Goal: Transaction & Acquisition: Purchase product/service

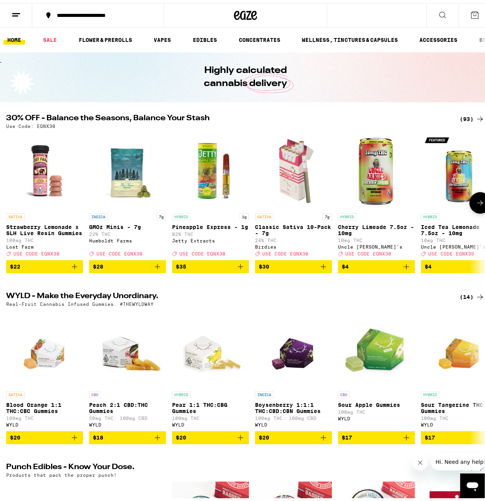
click at [123, 268] on span "$28" at bounding box center [127, 263] width 69 height 9
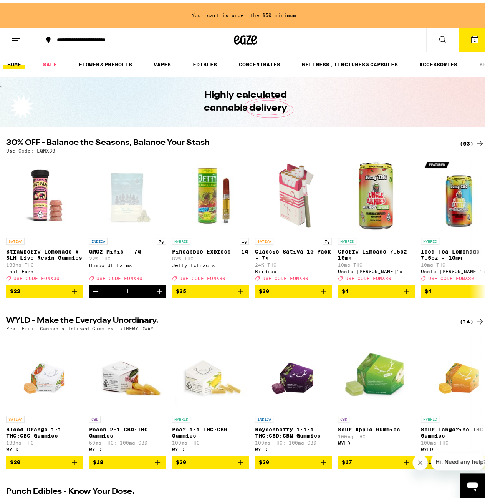
click at [459, 140] on div "(93)" at bounding box center [471, 140] width 25 height 9
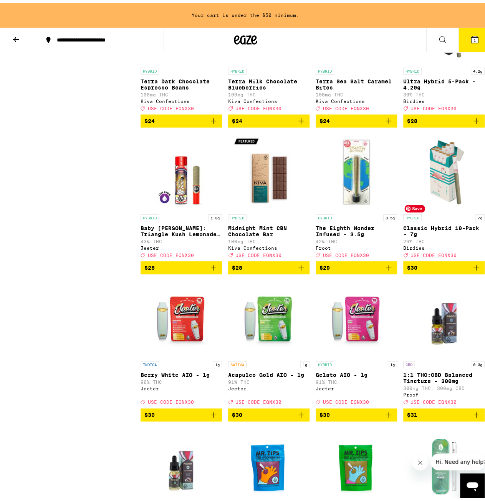
scroll to position [1727, 0]
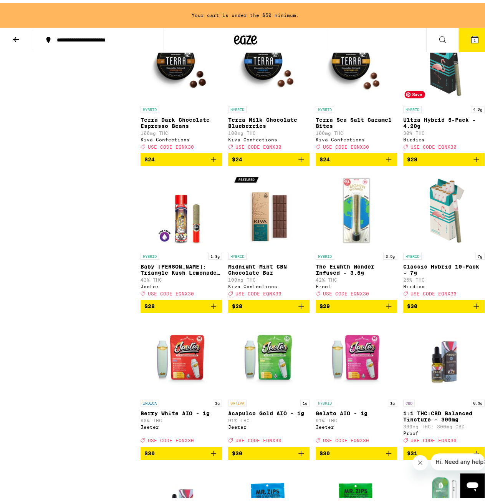
click at [432, 99] on img "Open page for Ultra Hybrid 5-Pack - 4.20g from Birdies" at bounding box center [443, 60] width 77 height 77
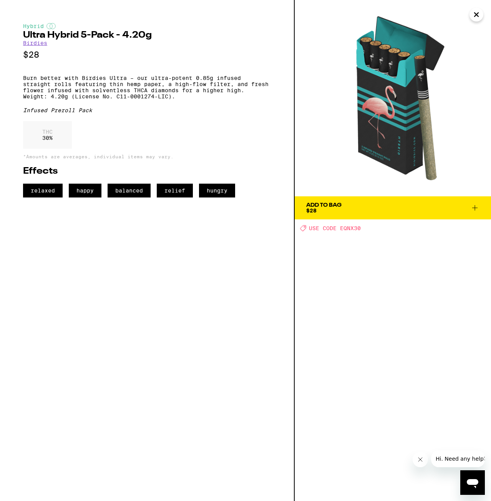
click at [479, 17] on icon "Close" at bounding box center [475, 15] width 9 height 12
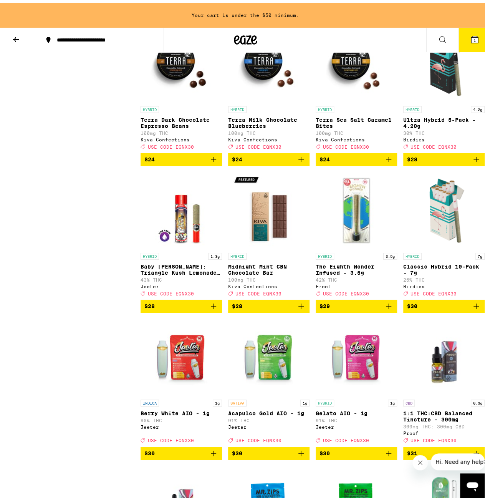
click at [439, 161] on span "$28" at bounding box center [444, 156] width 74 height 9
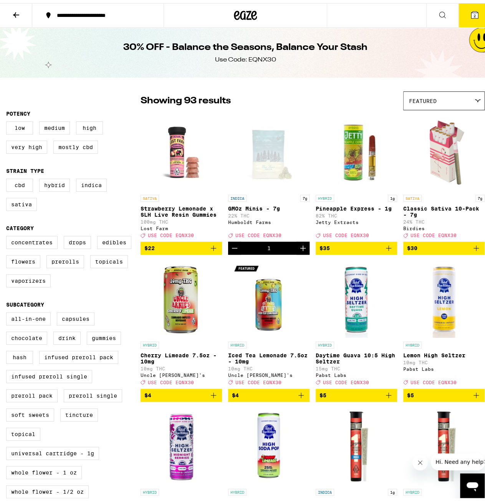
click at [462, 13] on button "2" at bounding box center [474, 12] width 32 height 24
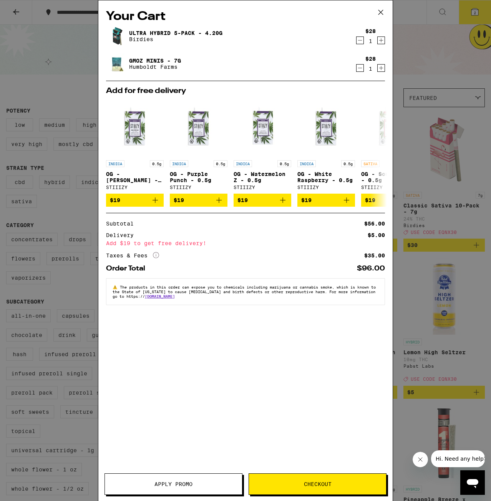
click at [380, 12] on icon at bounding box center [380, 12] width 5 height 5
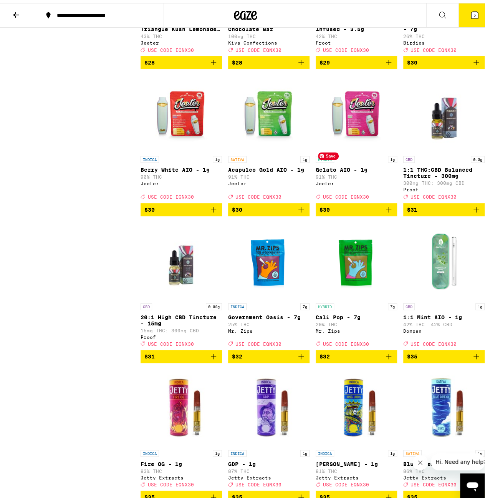
scroll to position [2034, 0]
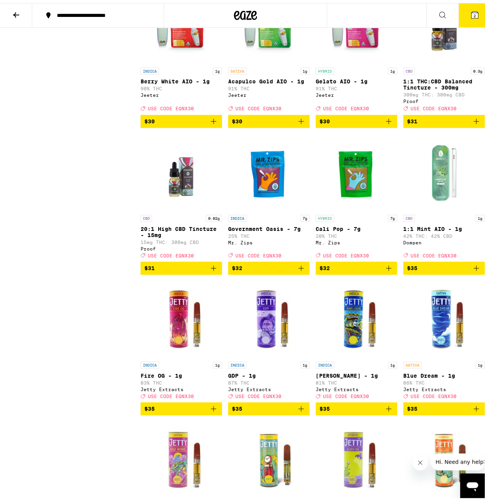
click at [473, 14] on span "2" at bounding box center [474, 12] width 2 height 5
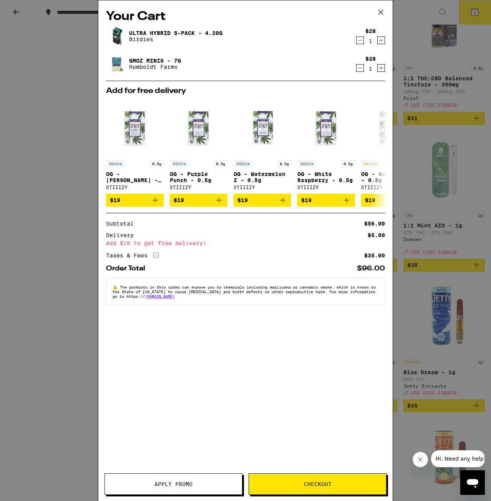
click at [380, 11] on icon at bounding box center [380, 12] width 5 height 5
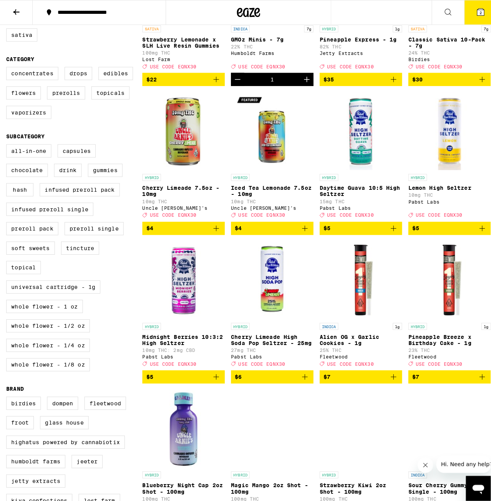
scroll to position [13, 0]
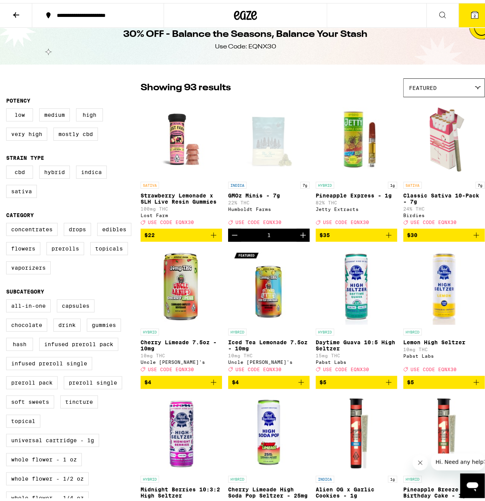
click at [264, 142] on div "Open page for GMOz Minis - 7g from Humboldt Farms" at bounding box center [268, 136] width 77 height 77
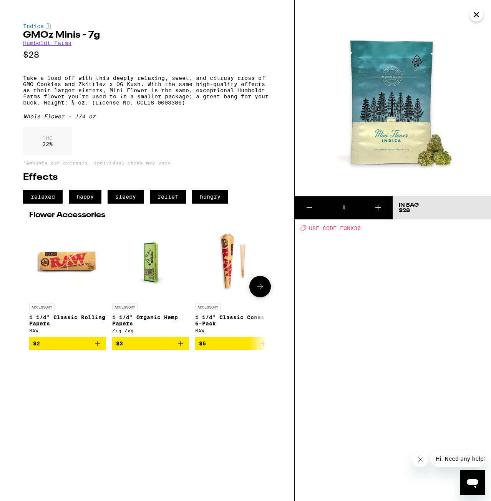
click at [261, 289] on icon at bounding box center [260, 286] width 6 height 5
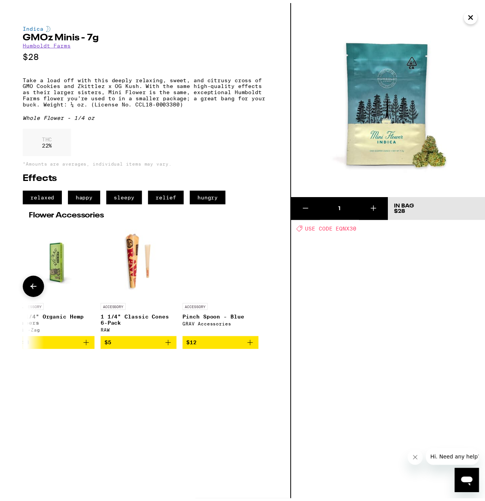
scroll to position [0, 96]
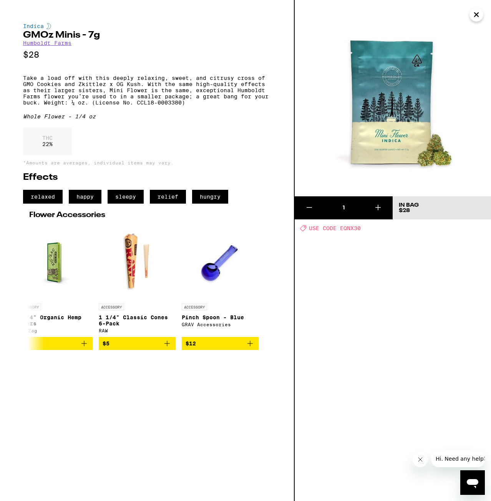
click at [347, 225] on span "USE CODE EQNX30" at bounding box center [335, 228] width 52 height 6
copy span "EQNX30"
click at [472, 13] on icon "Close" at bounding box center [475, 15] width 9 height 12
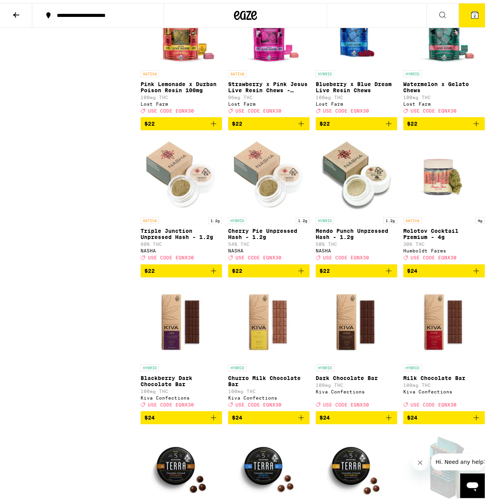
scroll to position [1382, 0]
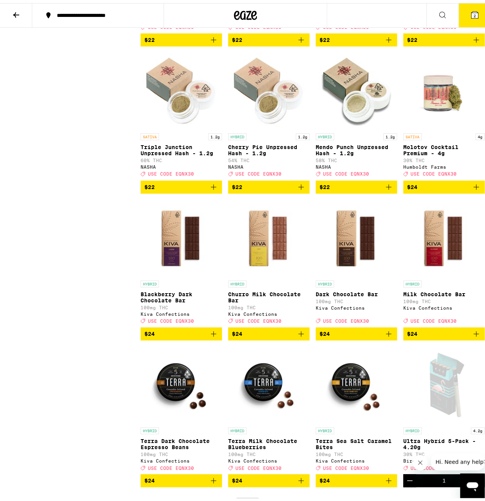
click at [471, 13] on icon at bounding box center [474, 11] width 7 height 7
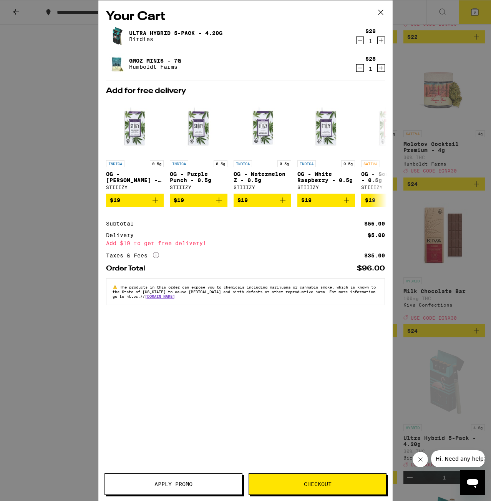
click at [383, 15] on icon at bounding box center [381, 13] width 12 height 12
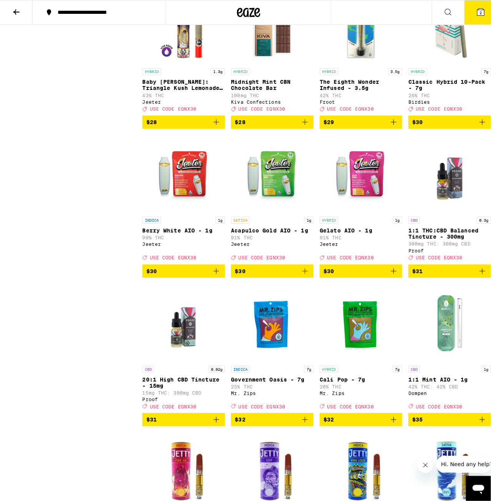
scroll to position [1958, 0]
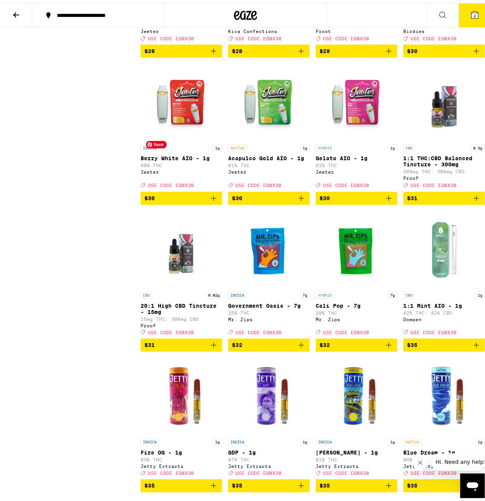
click at [188, 137] on img "Open page for Berry White AIO - 1g from Jeeter" at bounding box center [181, 99] width 77 height 77
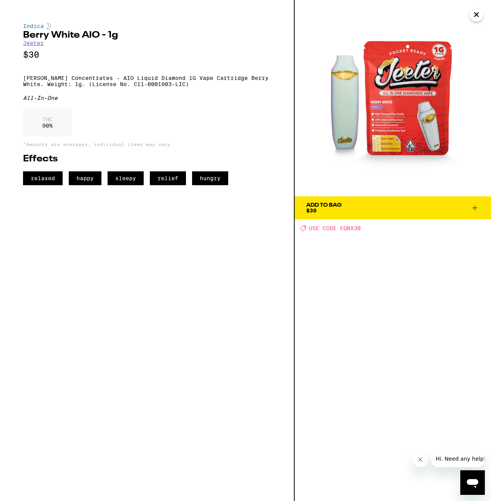
click at [335, 209] on div "Add To Bag $30" at bounding box center [323, 207] width 35 height 11
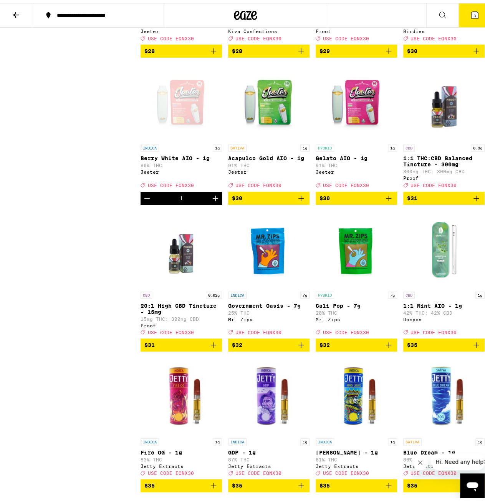
click at [471, 11] on icon at bounding box center [474, 11] width 7 height 7
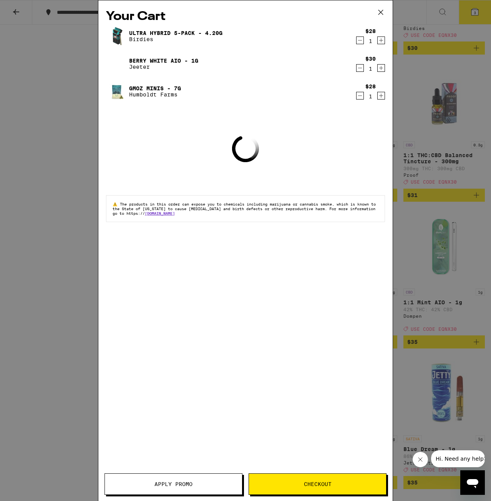
click at [200, 488] on button "Apply Promo" at bounding box center [173, 483] width 138 height 21
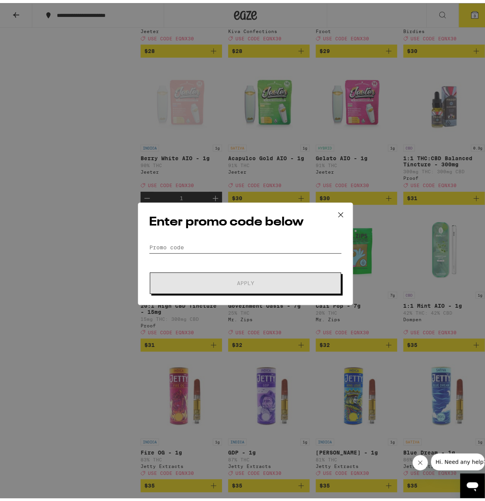
paste input "EQNX30"
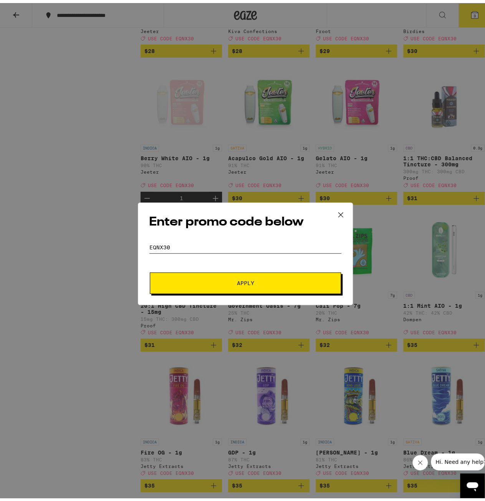
type input "EQNX30"
click at [249, 275] on button "Apply" at bounding box center [245, 279] width 191 height 21
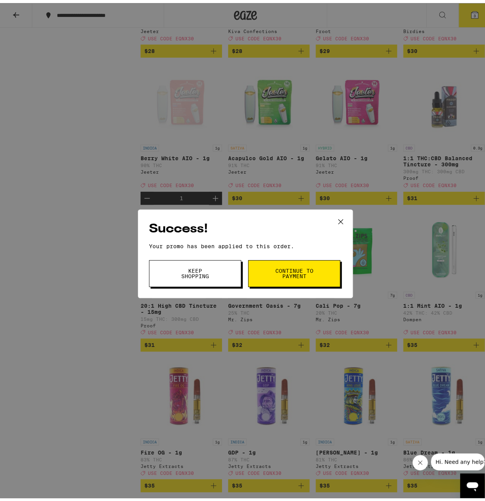
click at [337, 215] on icon at bounding box center [341, 219] width 12 height 12
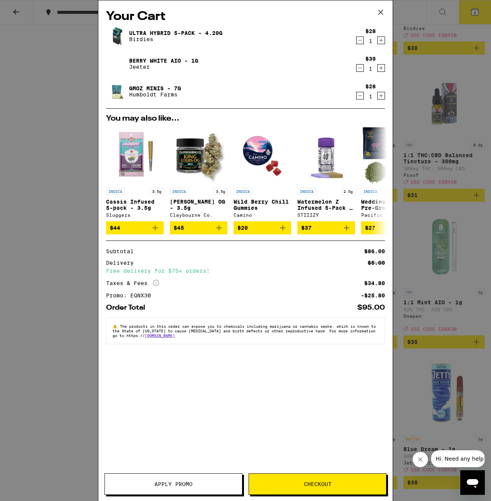
click at [325, 489] on button "Checkout" at bounding box center [317, 483] width 138 height 21
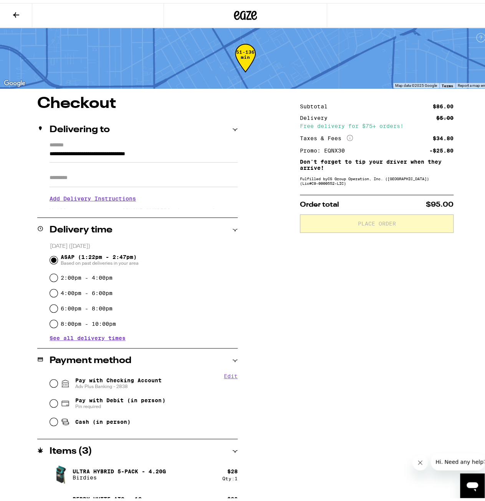
click at [84, 203] on h3 "Add Delivery Instructions" at bounding box center [144, 196] width 188 height 18
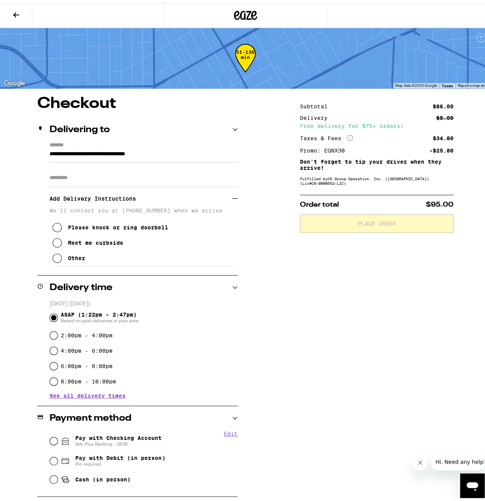
click at [101, 243] on div "Meet me curbside" at bounding box center [95, 239] width 55 height 6
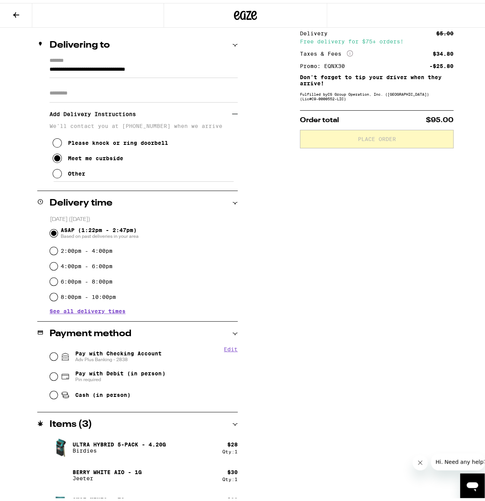
scroll to position [100, 0]
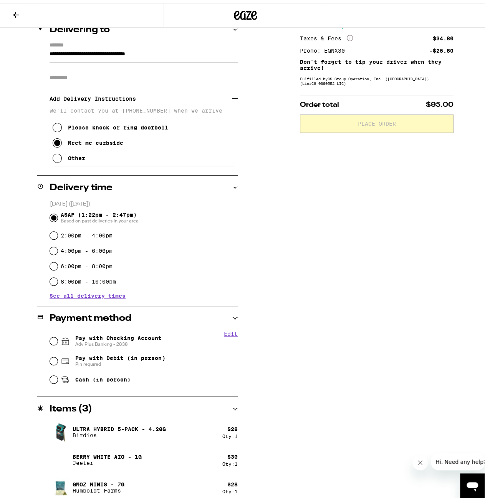
click at [128, 335] on span "Pay with Checking Account Adv Plus Banking - 2838" at bounding box center [118, 338] width 86 height 12
click at [58, 335] on input "Pay with Checking Account Adv Plus Banking - 2838" at bounding box center [54, 338] width 8 height 8
radio input "true"
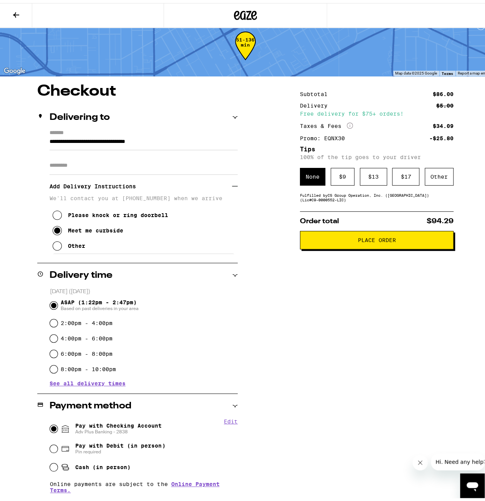
scroll to position [0, 0]
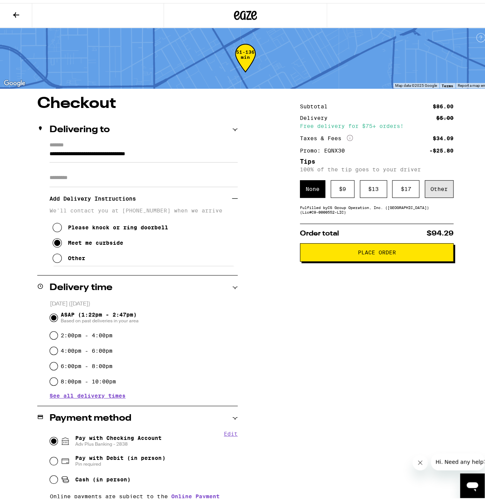
click at [439, 185] on div "Other" at bounding box center [439, 186] width 29 height 18
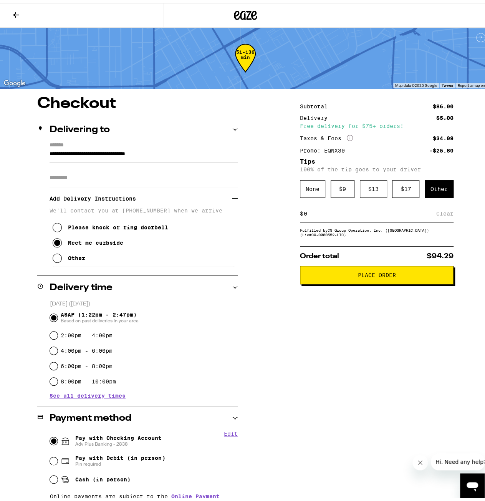
click at [366, 212] on input at bounding box center [369, 210] width 133 height 7
type input "5"
click at [439, 213] on div "Save" at bounding box center [446, 210] width 14 height 17
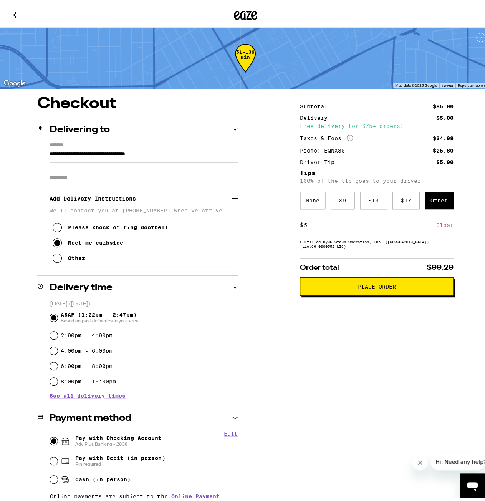
click at [374, 292] on button "Place Order" at bounding box center [377, 283] width 154 height 18
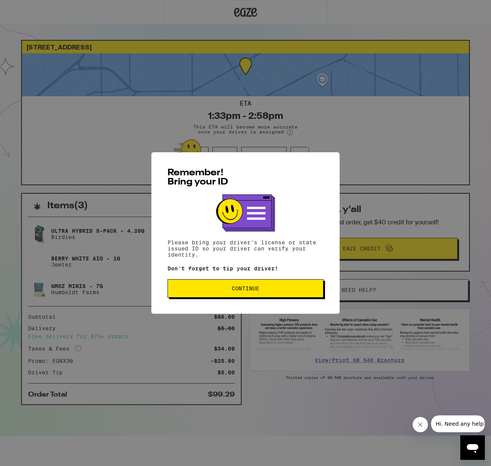
click at [252, 274] on div "Remember! Bring your ID Please bring your driver's license or state issued ID s…" at bounding box center [245, 233] width 188 height 162
click at [256, 288] on span "Continue" at bounding box center [245, 288] width 28 height 5
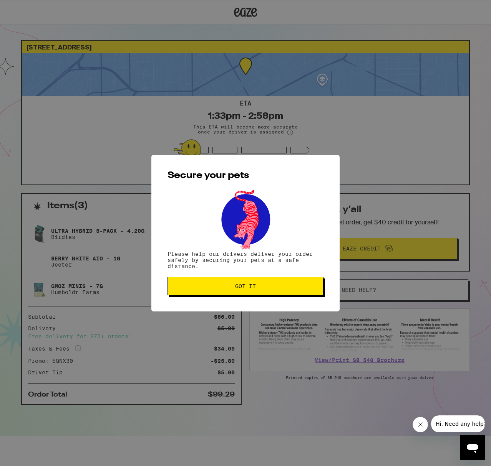
click at [258, 297] on div "Secure your pets Please help our drivers deliver your order safely by securing …" at bounding box center [245, 233] width 188 height 157
click at [258, 284] on button "Got it" at bounding box center [245, 286] width 156 height 18
